Goal: Task Accomplishment & Management: Manage account settings

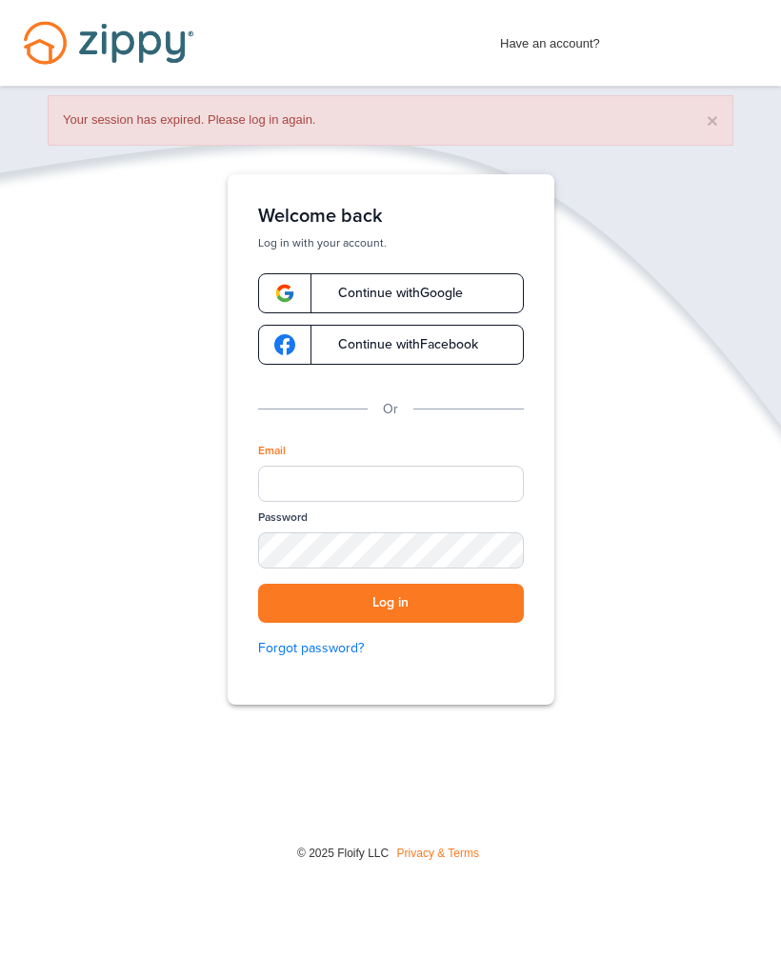
click at [425, 301] on link "Continue with Google" at bounding box center [391, 293] width 266 height 40
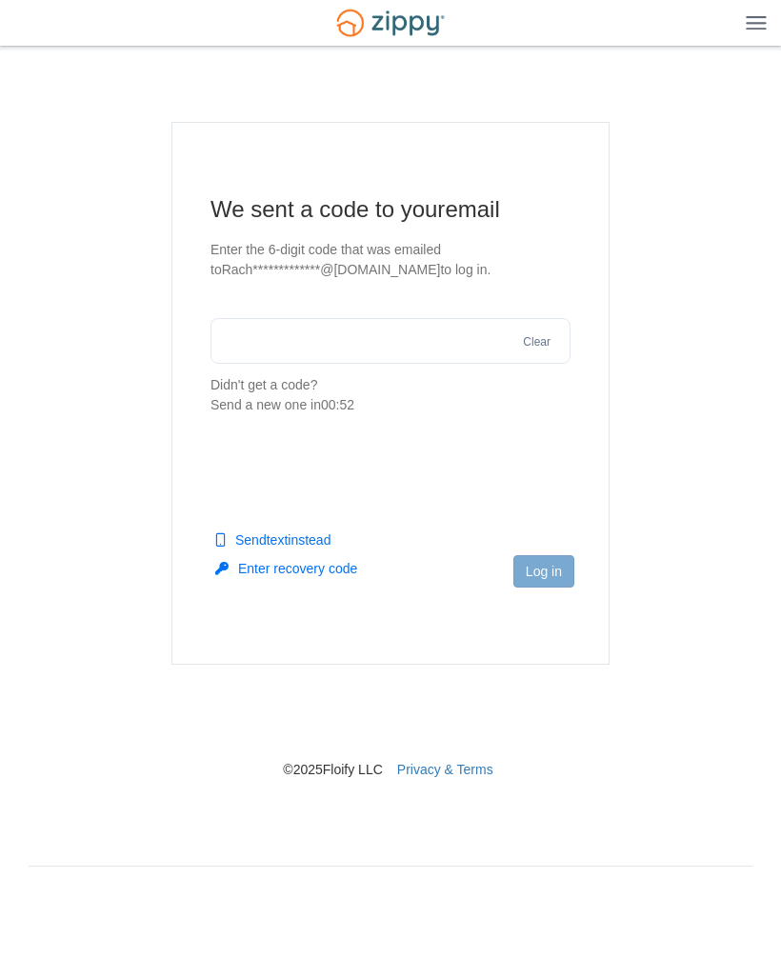
click at [308, 333] on input "text" at bounding box center [390, 341] width 360 height 46
paste input "******"
type input "******"
click at [564, 565] on button "Log in" at bounding box center [543, 571] width 61 height 32
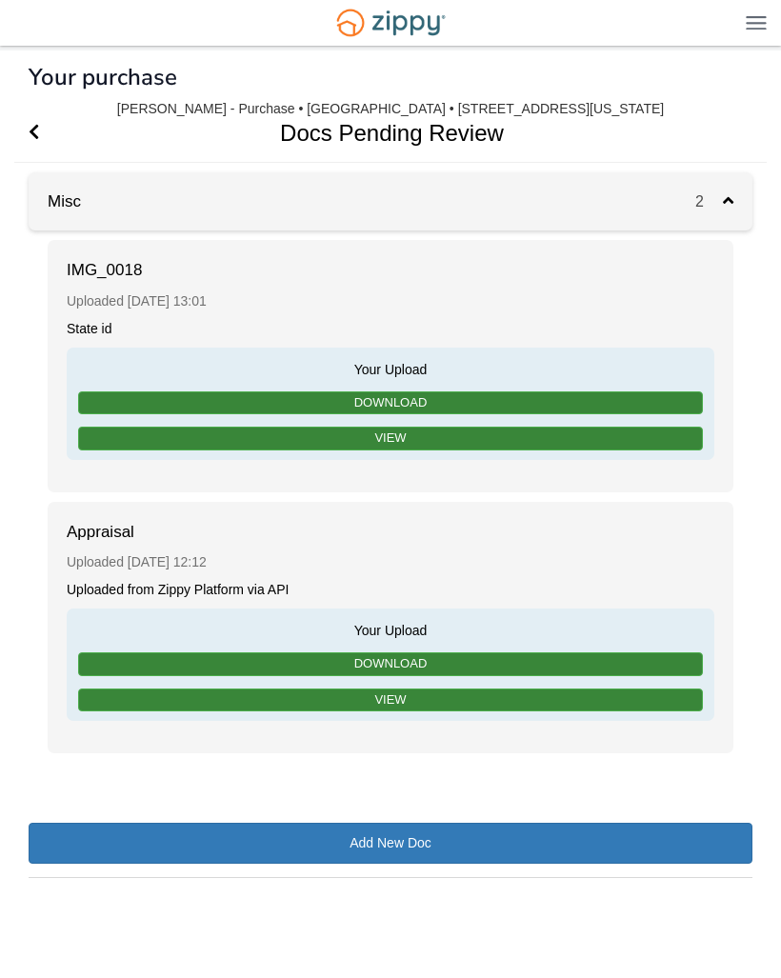
click at [37, 128] on icon "Go Back" at bounding box center [34, 131] width 10 height 17
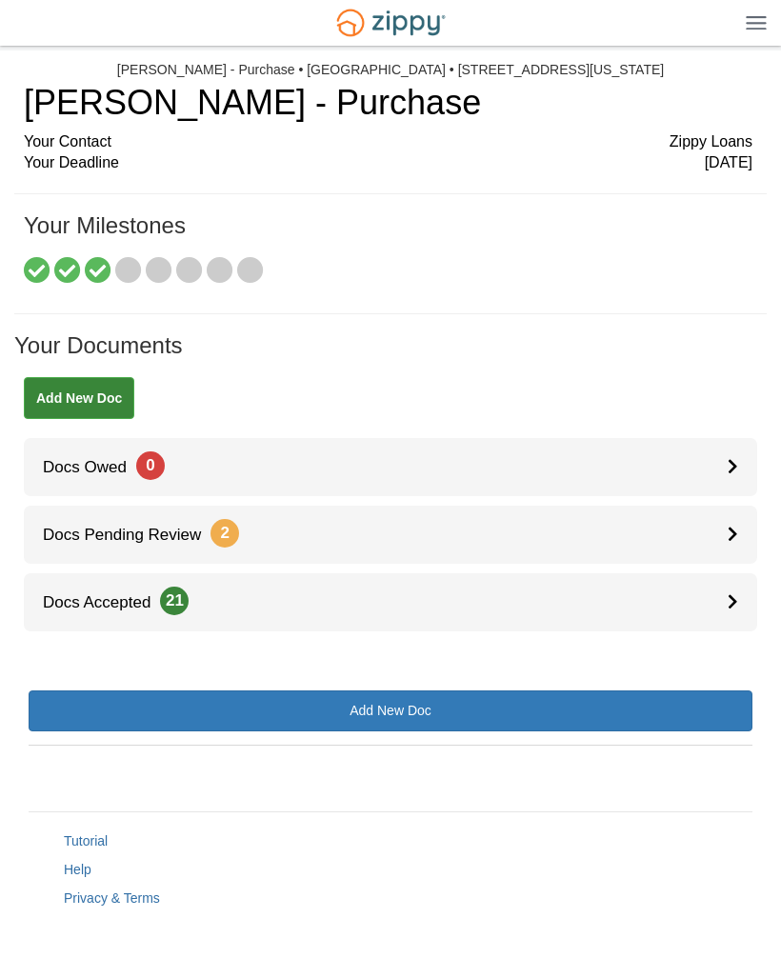
click at [759, 26] on img at bounding box center [755, 22] width 21 height 14
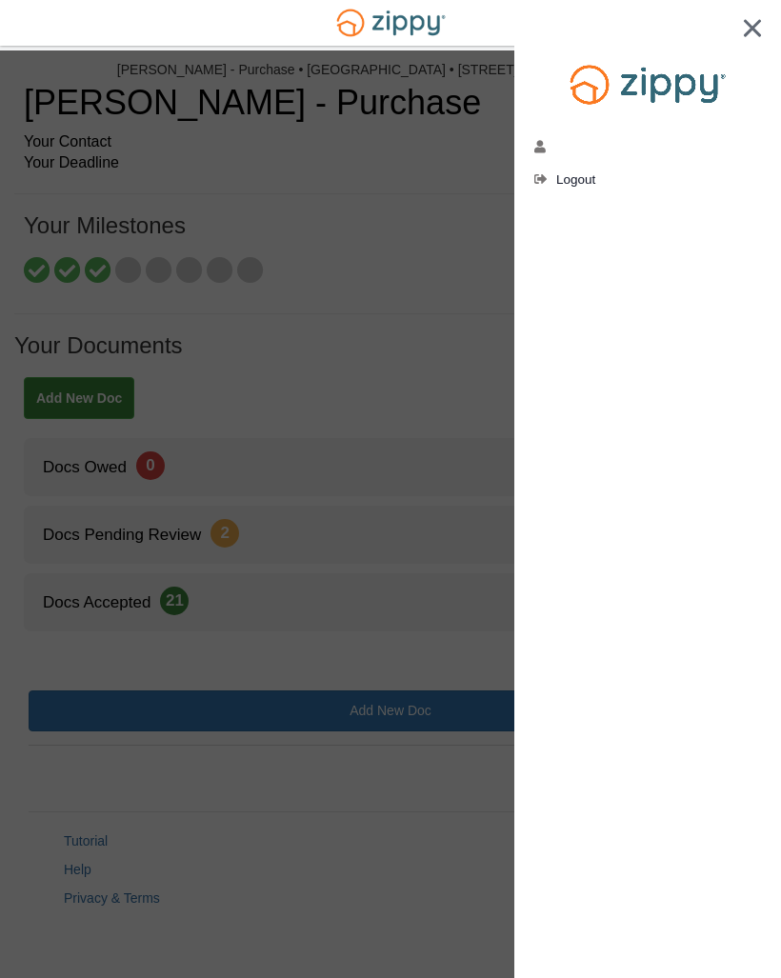
click at [765, 24] on div at bounding box center [647, 50] width 267 height 100
click at [428, 315] on div at bounding box center [390, 489] width 781 height 978
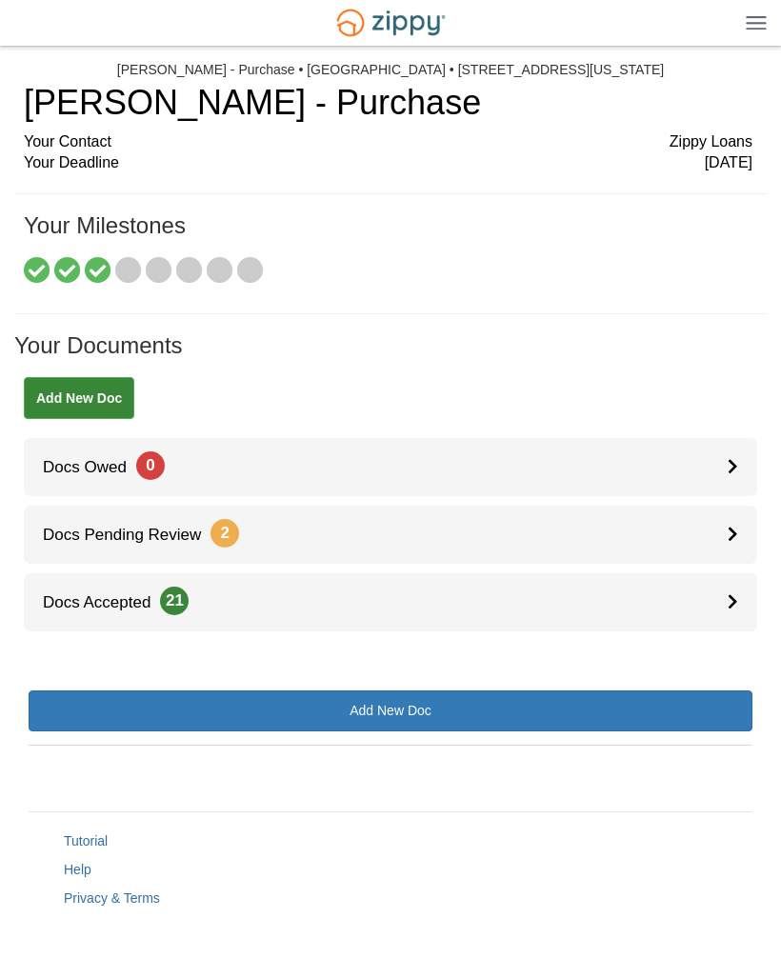
click at [736, 171] on span "Today" at bounding box center [729, 163] width 48 height 22
click at [95, 269] on icon at bounding box center [98, 271] width 27 height 27
click at [124, 270] on icon at bounding box center [128, 271] width 27 height 27
